Goal: Information Seeking & Learning: Find specific fact

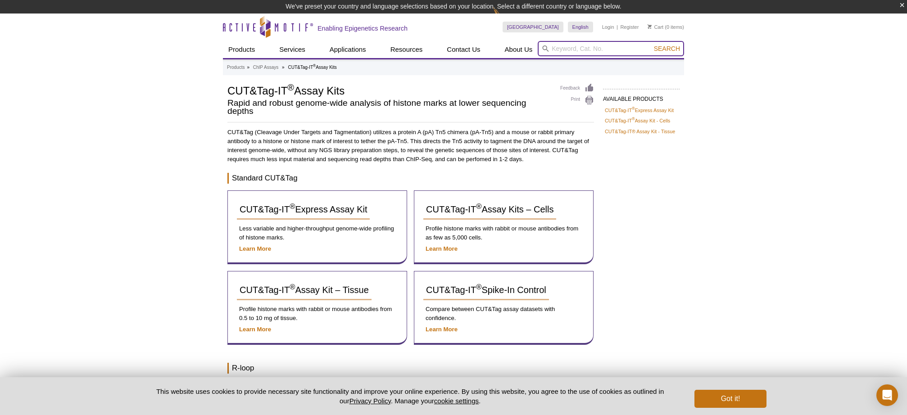
click at [604, 54] on input "search" at bounding box center [610, 48] width 146 height 15
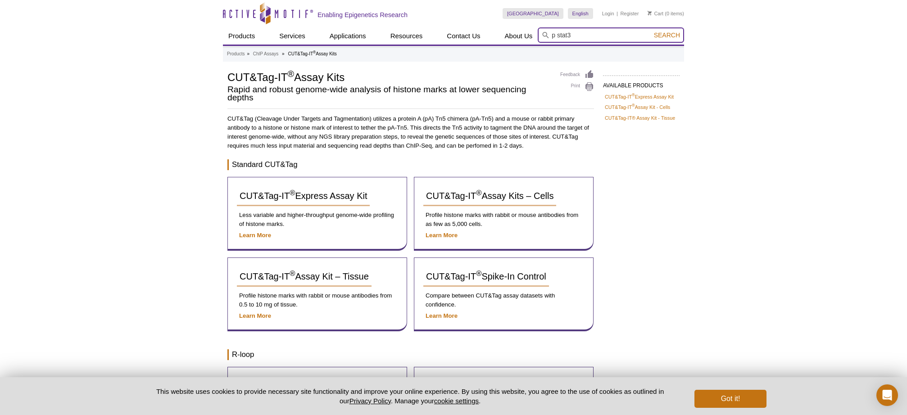
type input "p stat3"
click at [651, 31] on button "Search" at bounding box center [667, 35] width 32 height 8
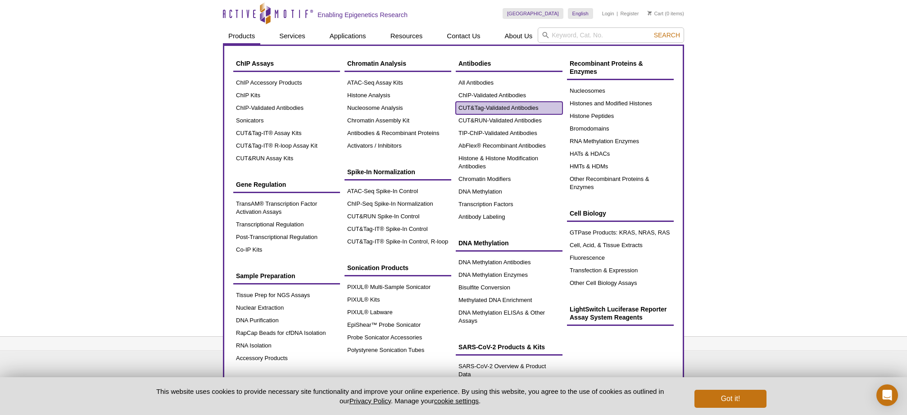
click at [528, 109] on link "CUT&Tag-Validated Antibodies" at bounding box center [509, 108] width 107 height 13
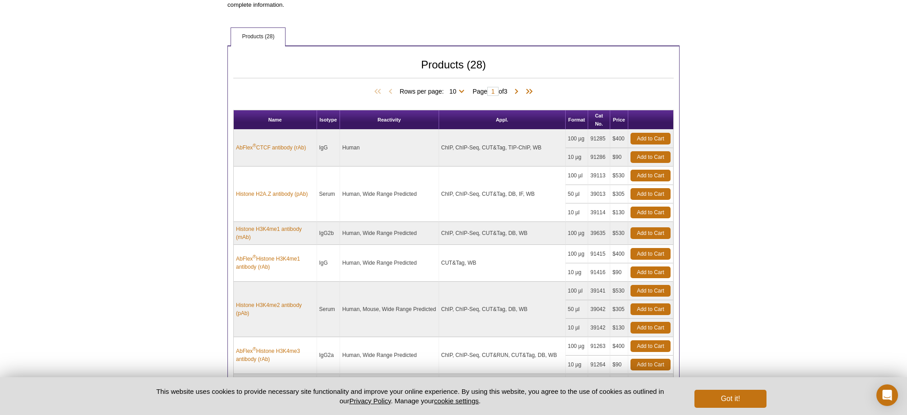
scroll to position [405, 0]
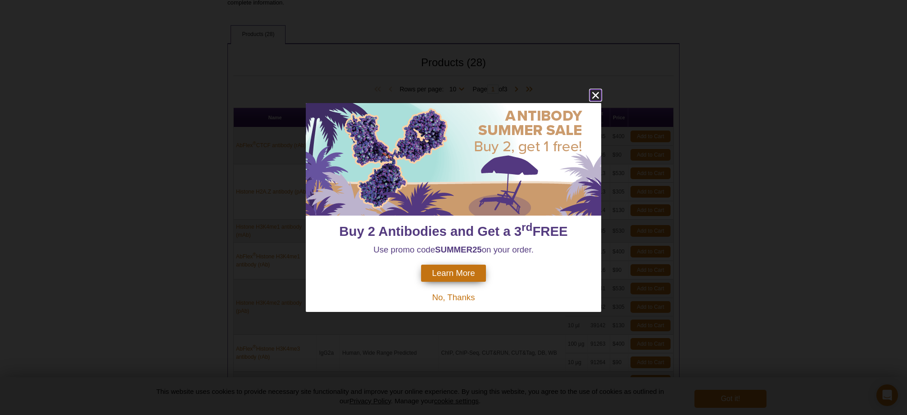
click at [596, 95] on icon "close" at bounding box center [595, 95] width 7 height 7
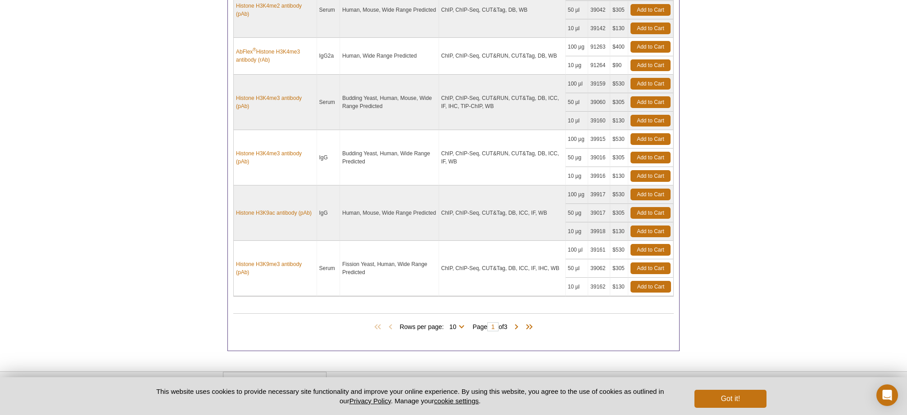
scroll to position [737, 0]
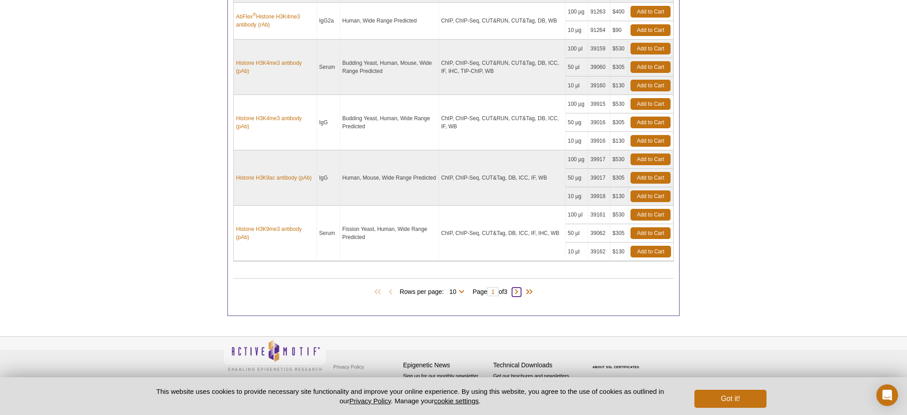
click at [519, 291] on span at bounding box center [516, 292] width 9 height 9
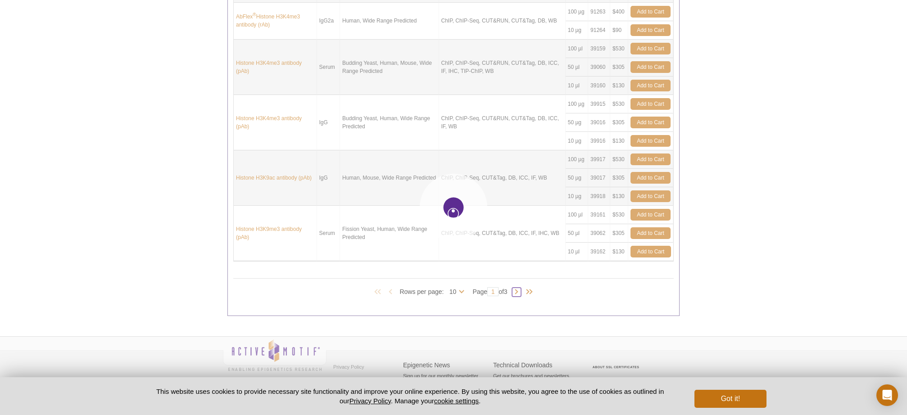
type input "2"
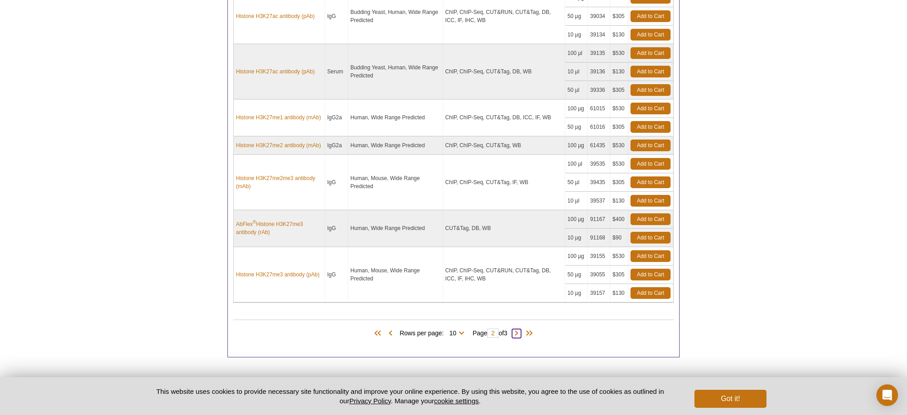
scroll to position [714, 0]
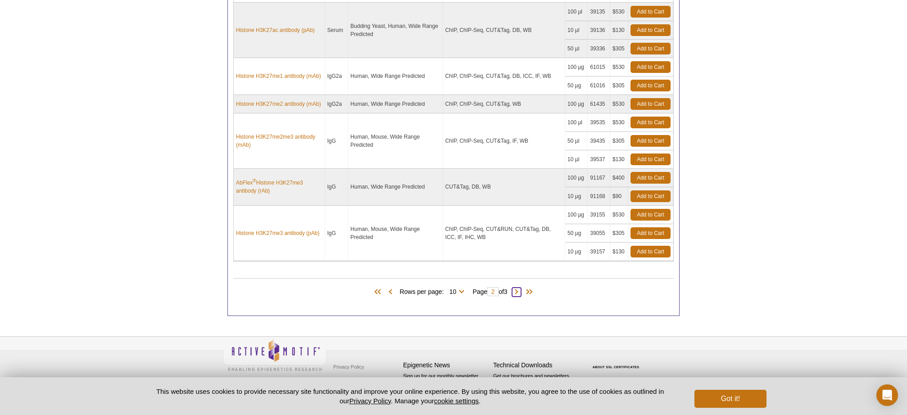
click at [521, 292] on span at bounding box center [516, 292] width 9 height 9
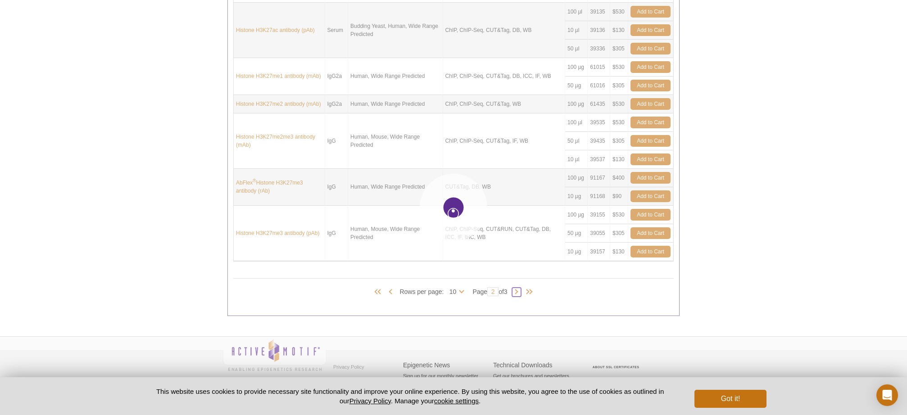
type input "3"
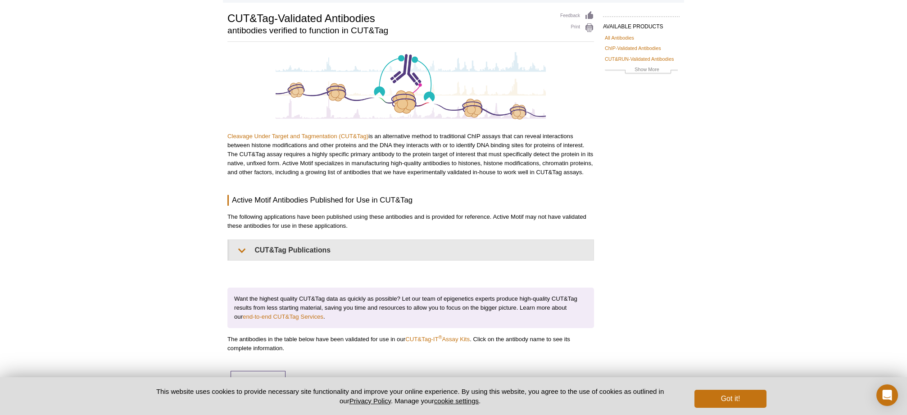
scroll to position [0, 0]
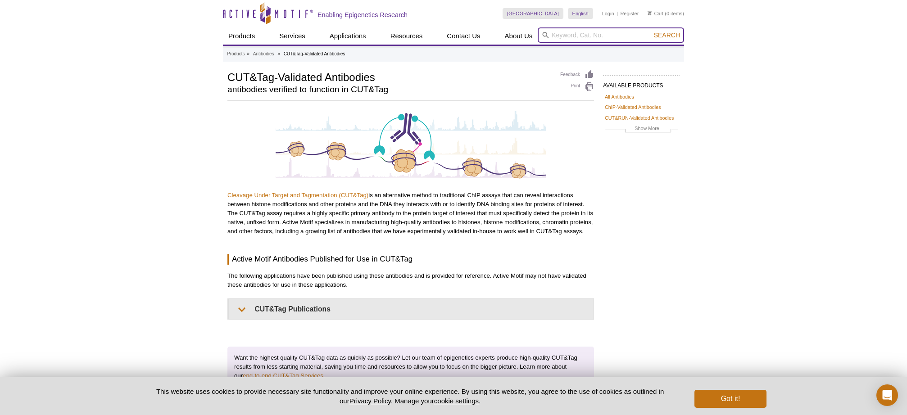
click at [577, 37] on input "search" at bounding box center [610, 34] width 146 height 15
type input "stat3"
click at [651, 31] on button "Search" at bounding box center [667, 35] width 32 height 8
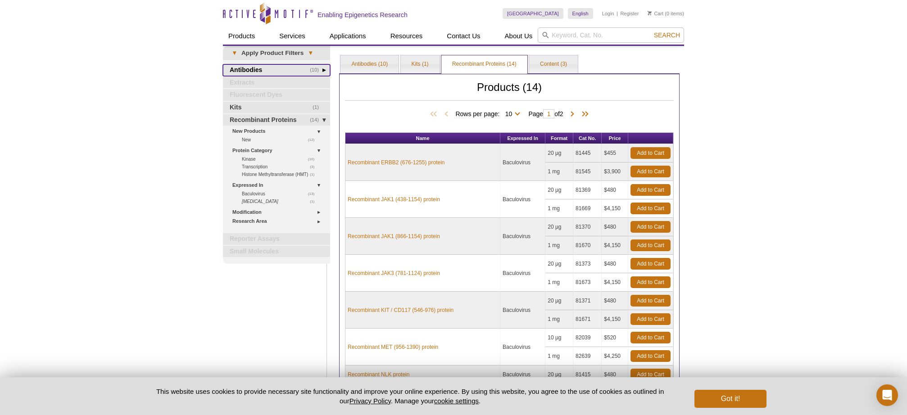
click at [253, 69] on link "(10) Antibodies" at bounding box center [276, 70] width 107 height 12
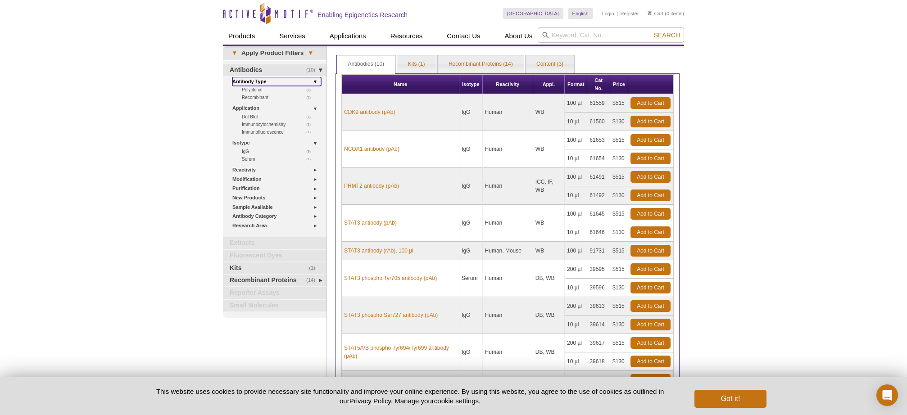
click at [257, 82] on link "Antibody Type" at bounding box center [276, 81] width 89 height 9
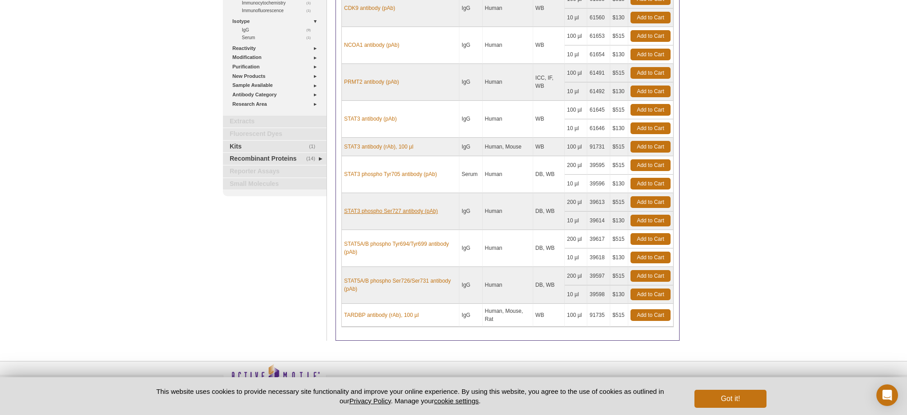
scroll to position [115, 0]
